Goal: Find specific page/section: Find specific page/section

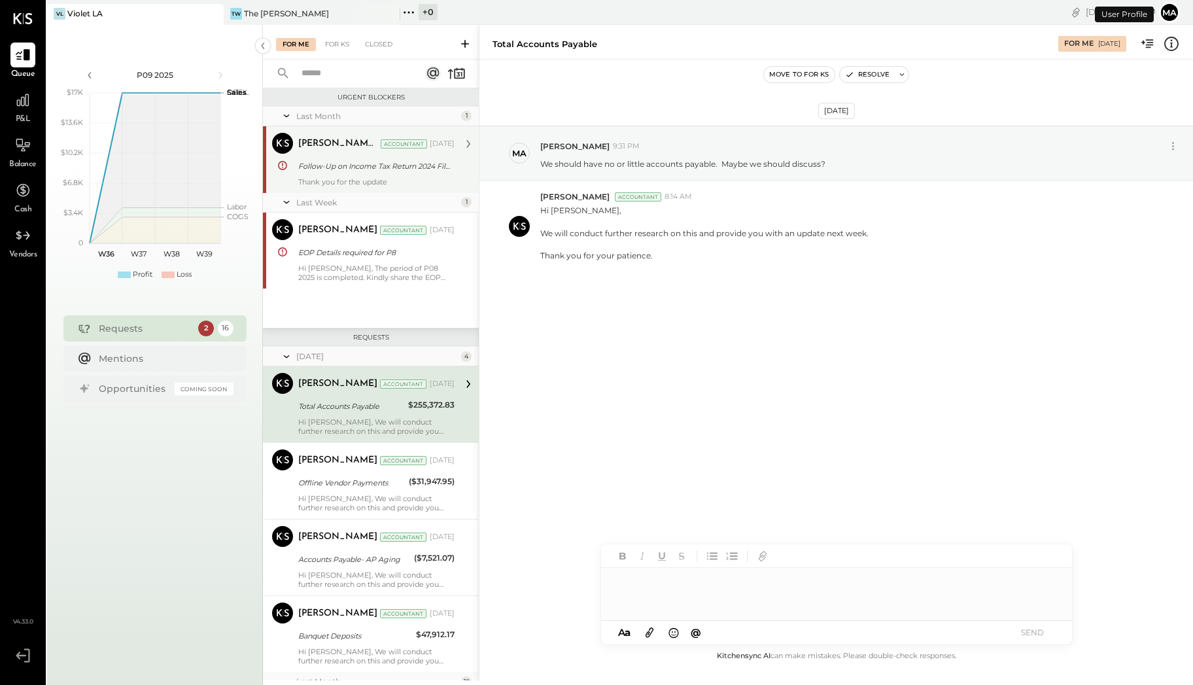
scroll to position [20, 0]
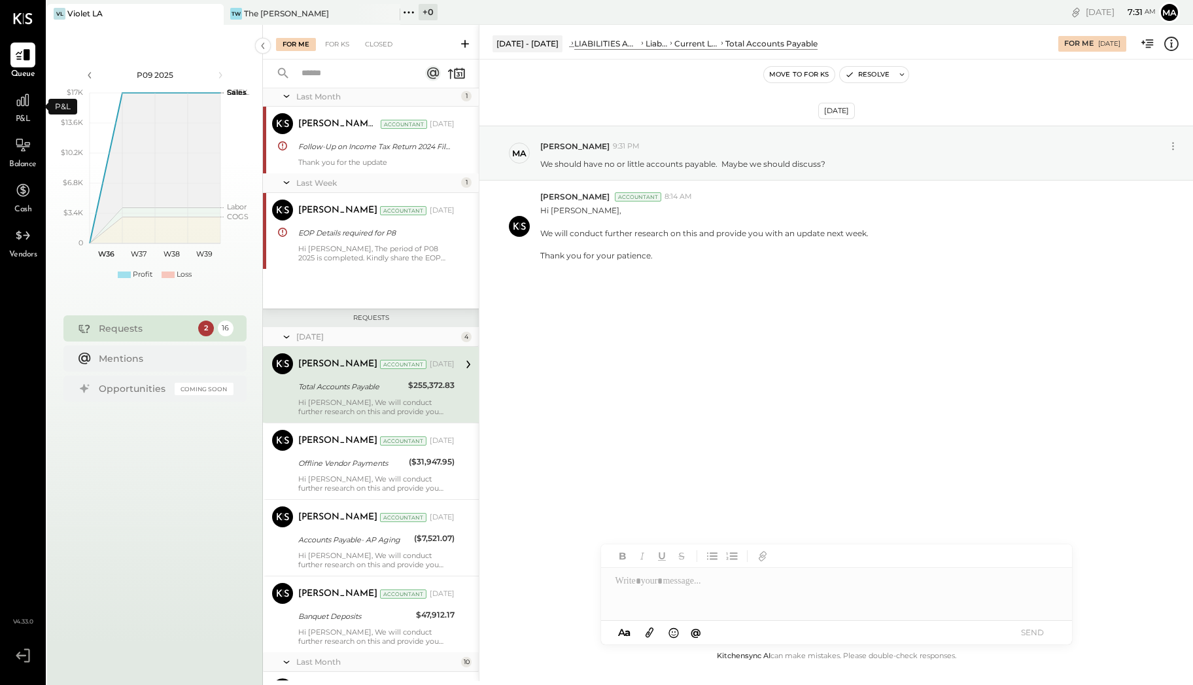
click at [27, 116] on span "P&L" at bounding box center [23, 120] width 15 height 12
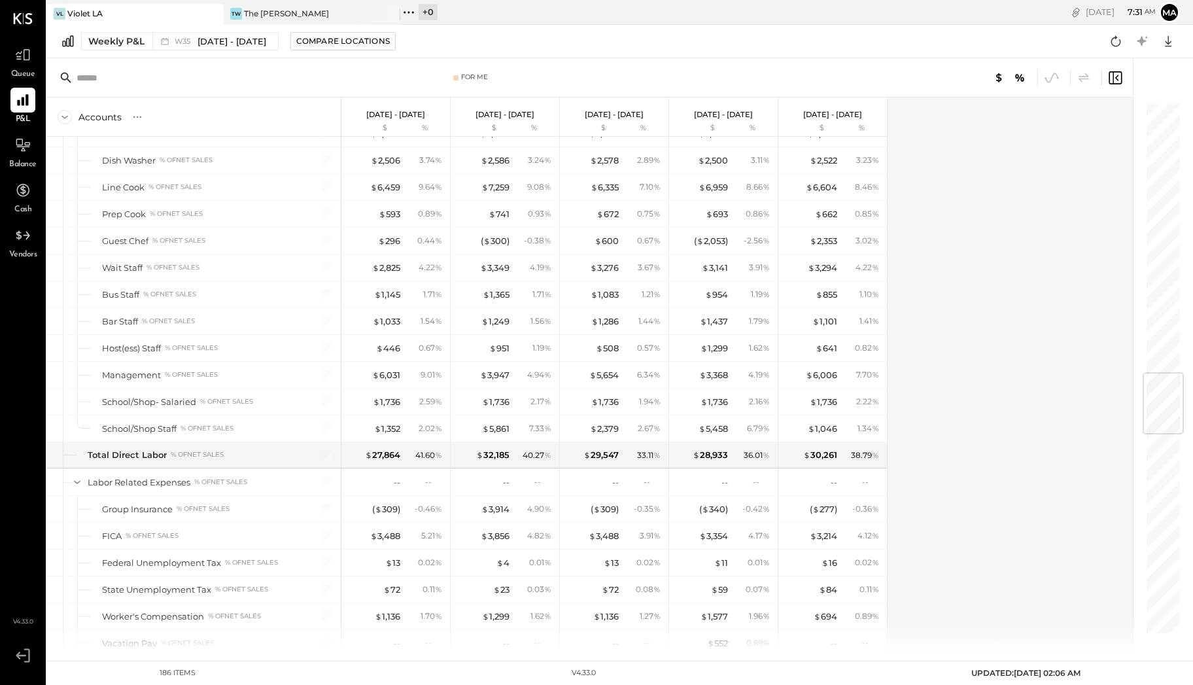
scroll to position [2261, 0]
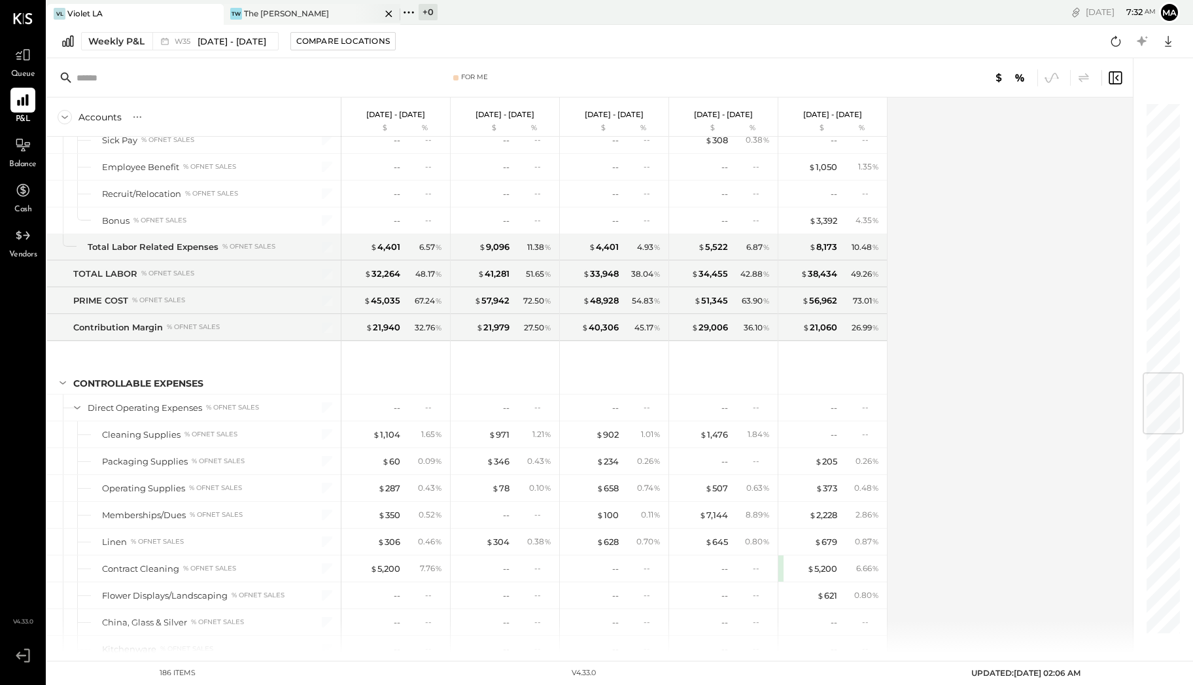
click at [271, 8] on div "The [PERSON_NAME]" at bounding box center [286, 13] width 85 height 11
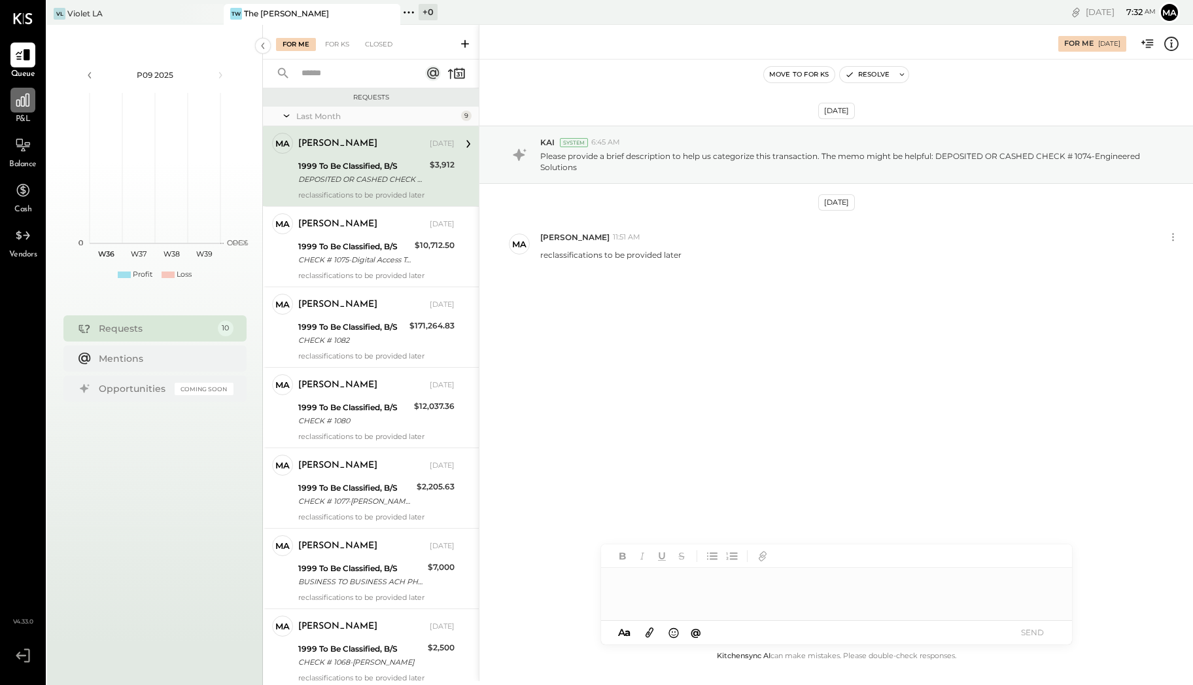
click at [22, 107] on icon at bounding box center [22, 100] width 17 height 17
